Goal: Task Accomplishment & Management: Use online tool/utility

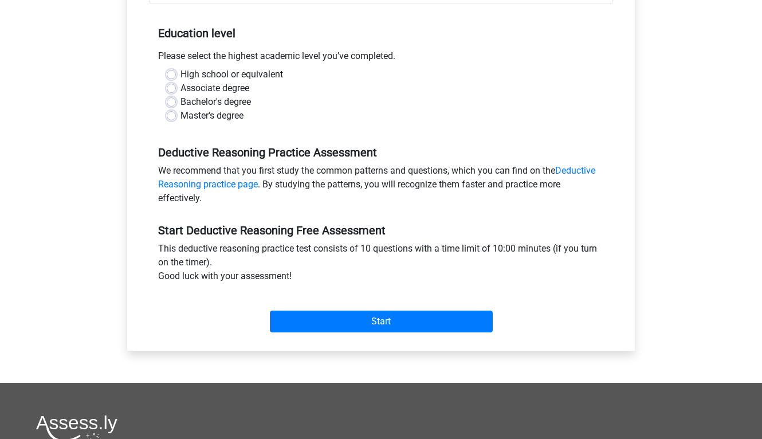
scroll to position [226, 0]
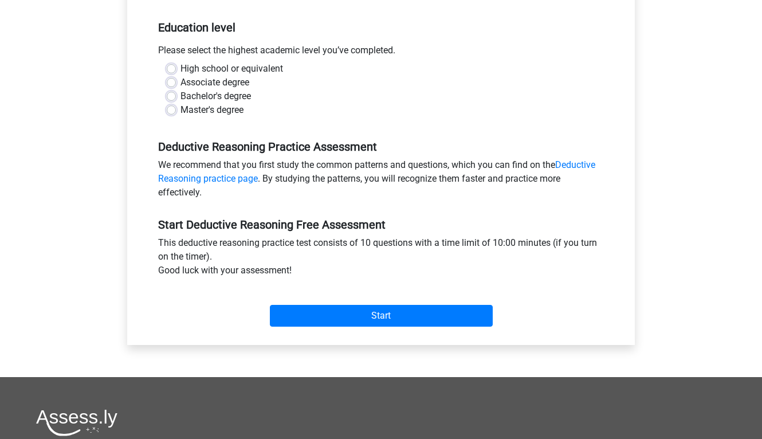
click at [180, 96] on label "Bachelor's degree" at bounding box center [215, 96] width 70 height 14
click at [167, 96] on input "Bachelor's degree" at bounding box center [171, 94] width 9 height 11
radio input "true"
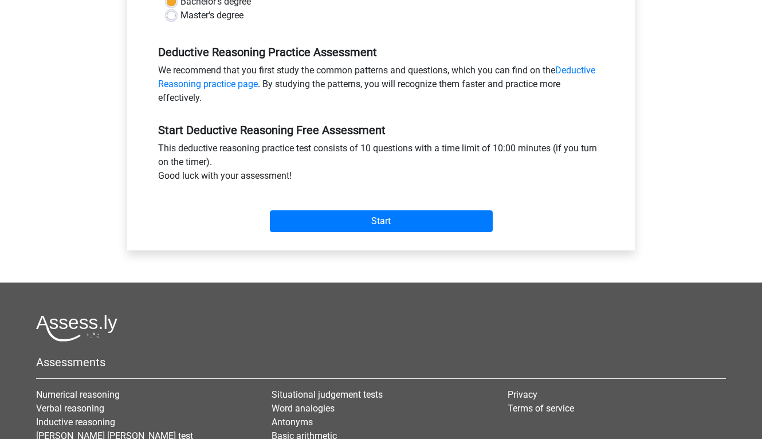
scroll to position [321, 0]
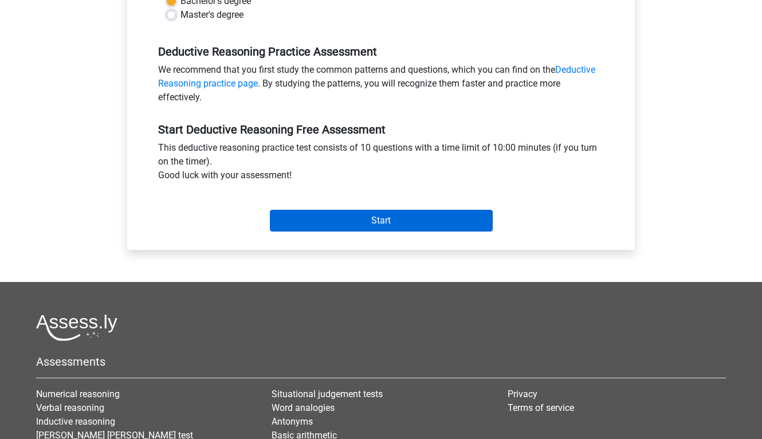
click at [363, 215] on input "Start" at bounding box center [381, 221] width 223 height 22
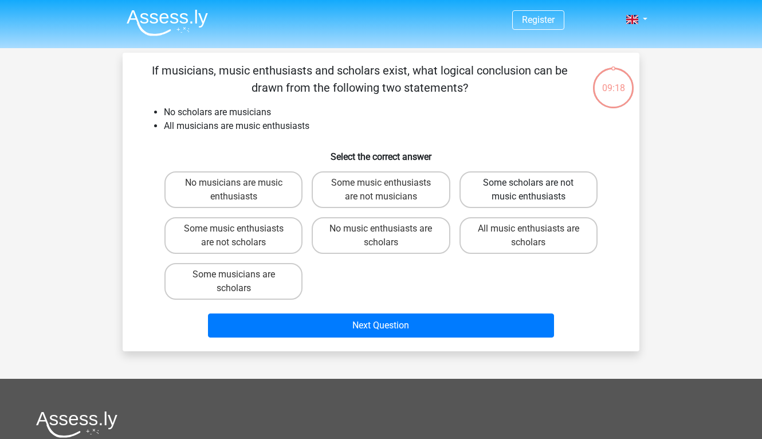
click at [564, 188] on label "Some scholars are not music enthusiasts" at bounding box center [528, 189] width 138 height 37
click at [536, 188] on input "Some scholars are not music enthusiasts" at bounding box center [531, 186] width 7 height 7
radio input "true"
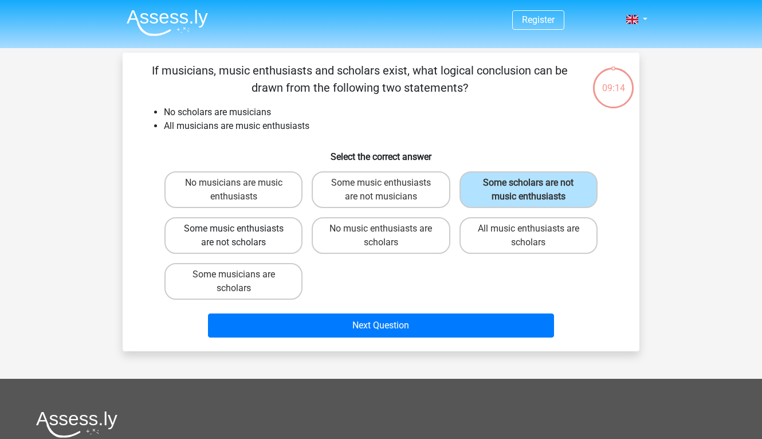
click at [277, 236] on label "Some music enthusiasts are not scholars" at bounding box center [233, 235] width 138 height 37
click at [241, 236] on input "Some music enthusiasts are not scholars" at bounding box center [237, 232] width 7 height 7
radio input "true"
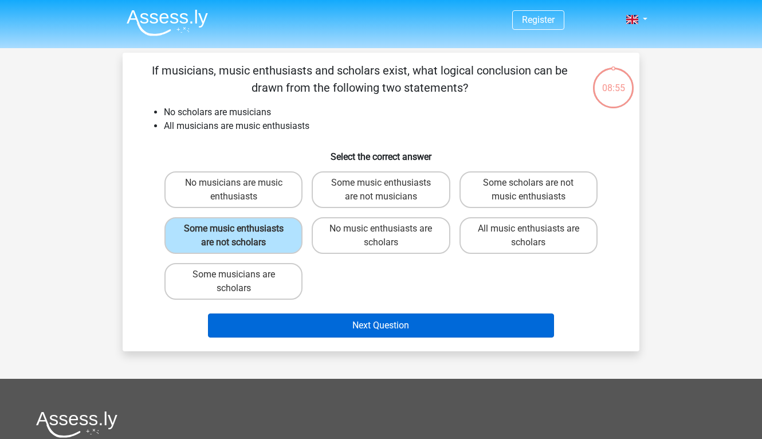
click at [359, 328] on button "Next Question" at bounding box center [381, 325] width 347 height 24
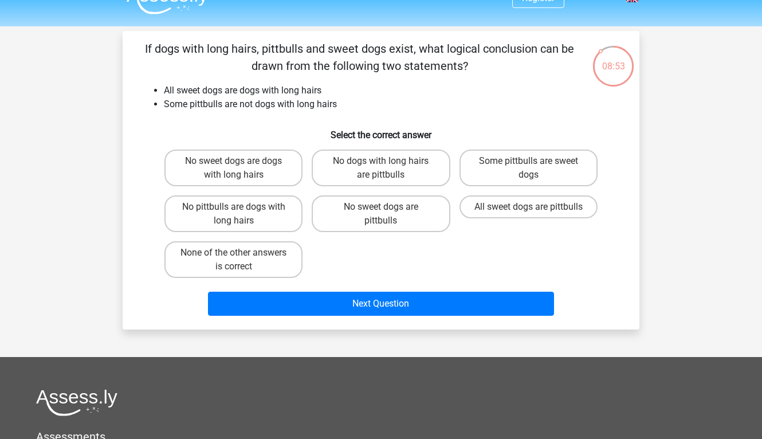
scroll to position [19, 0]
